Goal: Use online tool/utility: Use online tool/utility

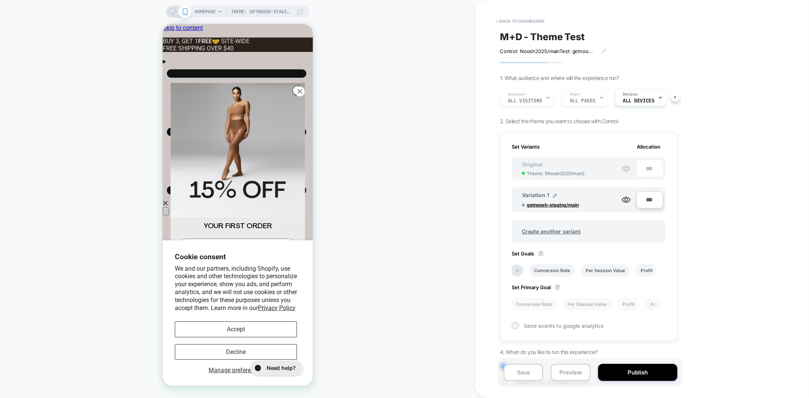
scroll to position [0, 66]
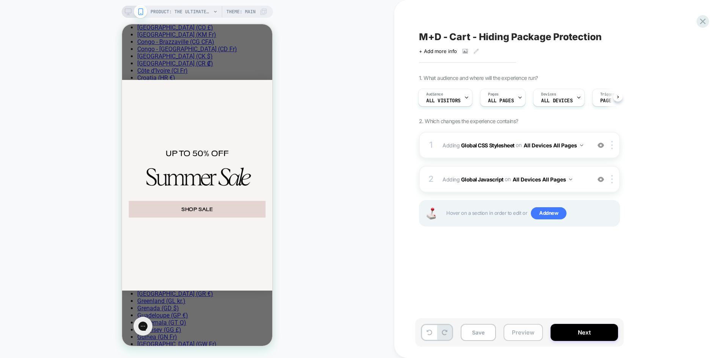
click at [522, 336] on button "Preview" at bounding box center [522, 332] width 39 height 17
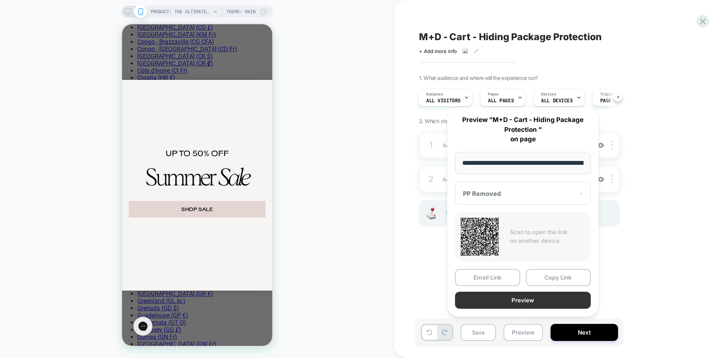
click at [529, 305] on button "Preview" at bounding box center [523, 300] width 136 height 17
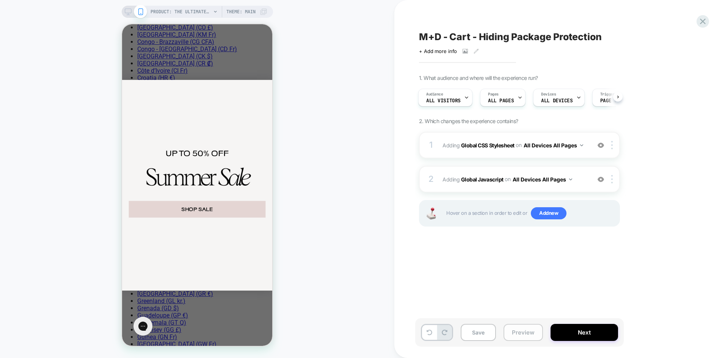
click at [523, 330] on button "Preview" at bounding box center [522, 332] width 39 height 17
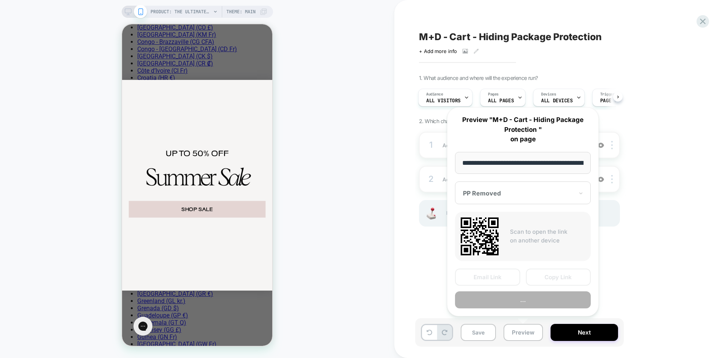
scroll to position [0, 171]
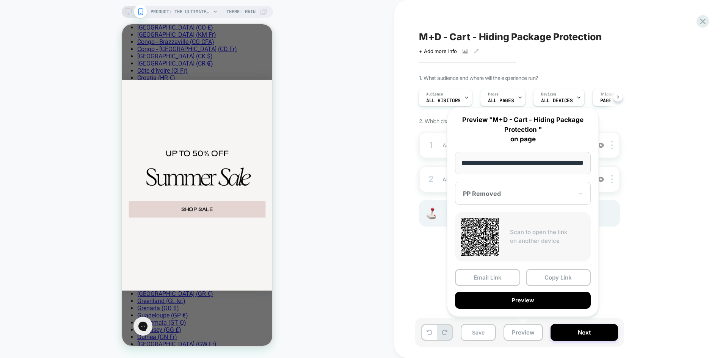
click at [522, 196] on div at bounding box center [518, 194] width 111 height 8
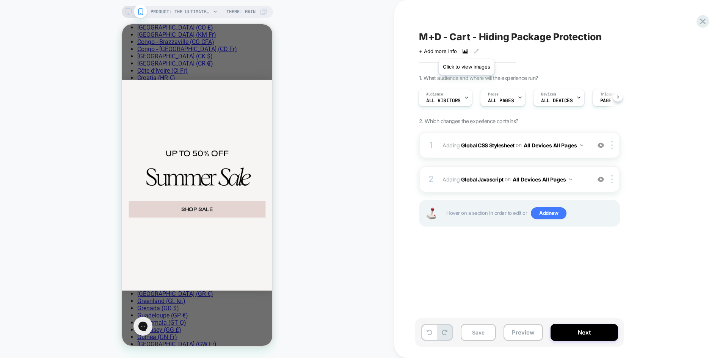
click at [466, 50] on icon at bounding box center [465, 51] width 5 height 5
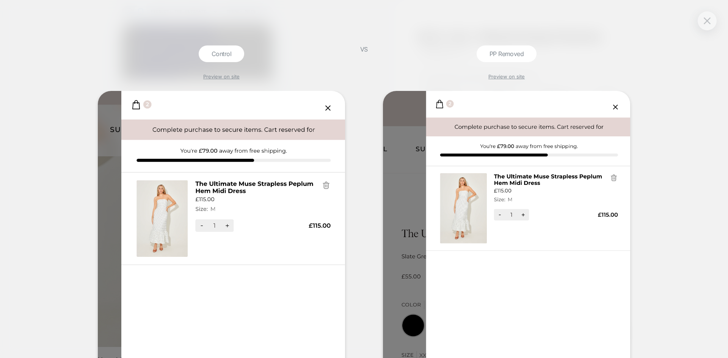
click at [701, 20] on div at bounding box center [707, 20] width 19 height 19
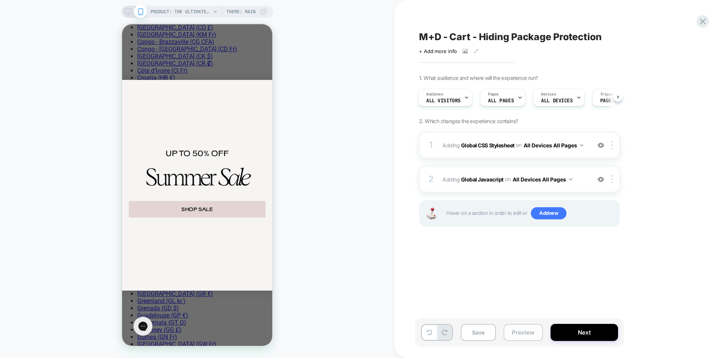
click at [526, 333] on button "Preview" at bounding box center [522, 332] width 39 height 17
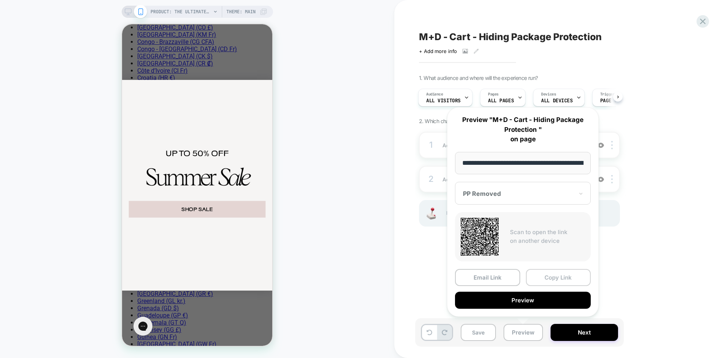
click at [555, 274] on button "Copy Link" at bounding box center [558, 277] width 65 height 17
